Goal: Navigation & Orientation: Find specific page/section

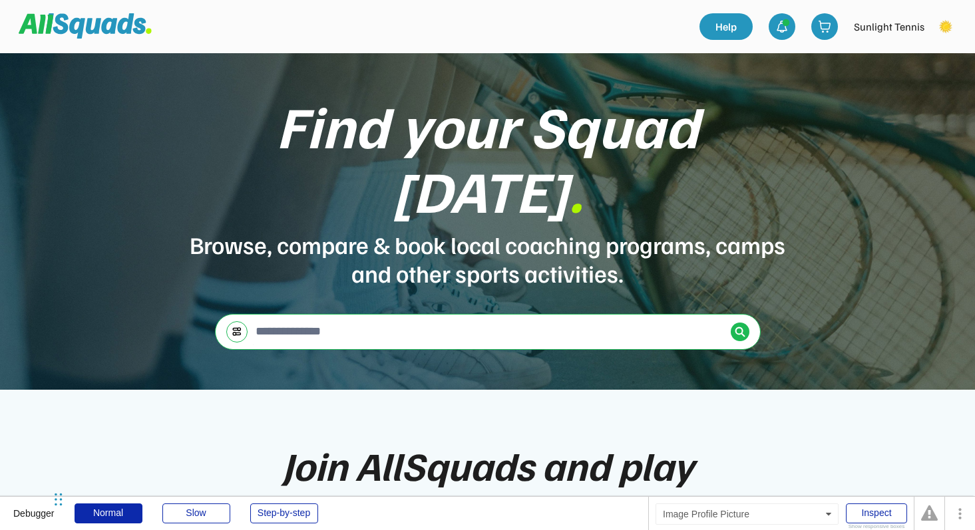
click at [955, 27] on img at bounding box center [945, 26] width 27 height 27
click at [925, 47] on link "Profile" at bounding box center [927, 58] width 78 height 27
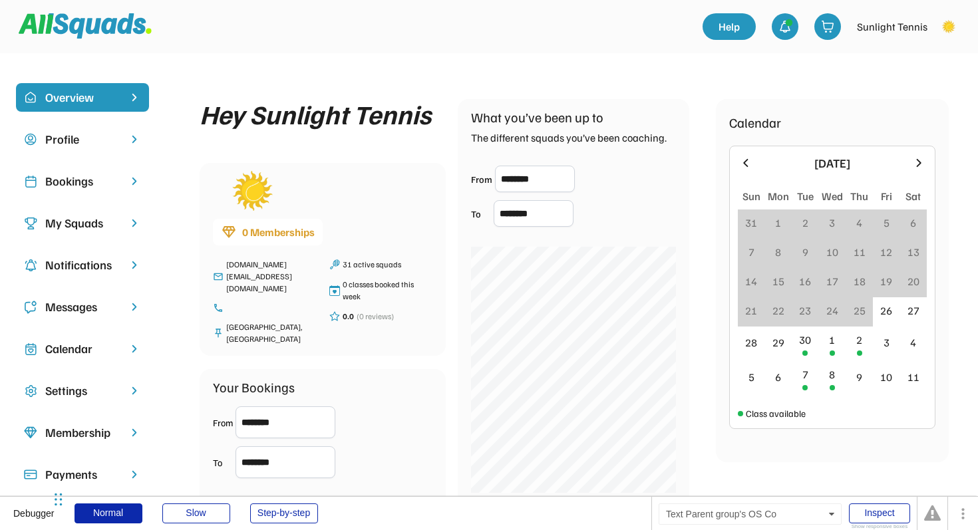
click at [86, 226] on div "My Squads" at bounding box center [82, 223] width 75 height 18
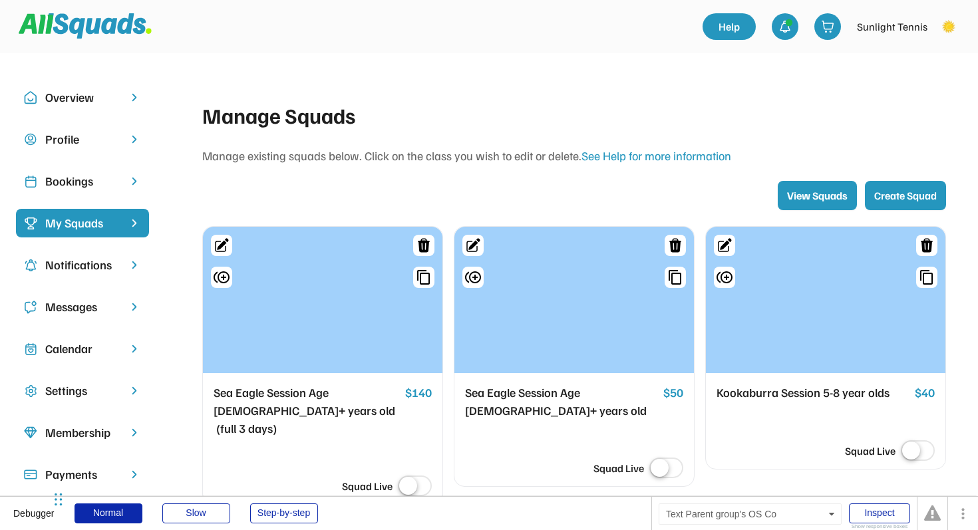
click at [89, 173] on div "Bookings" at bounding box center [82, 181] width 75 height 18
